Goal: Find specific page/section: Find specific page/section

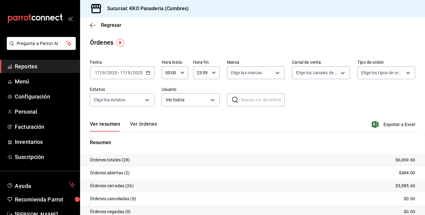
click at [22, 65] on span "Reportes" at bounding box center [45, 66] width 60 height 8
